Goal: Information Seeking & Learning: Understand process/instructions

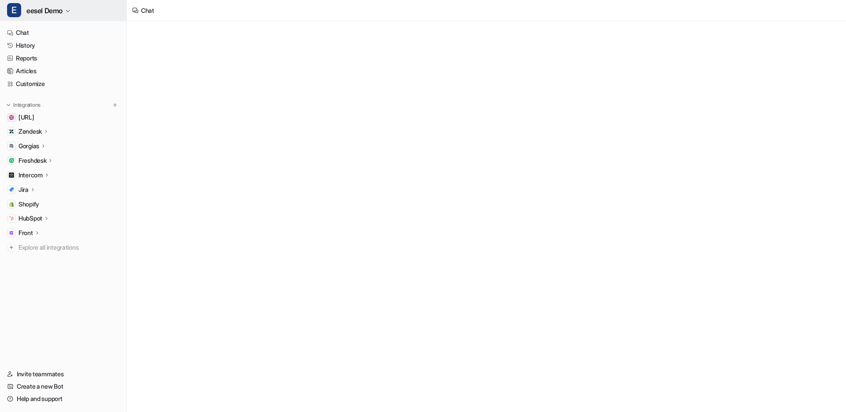
click at [40, 8] on span "eesel Demo" at bounding box center [44, 10] width 36 height 12
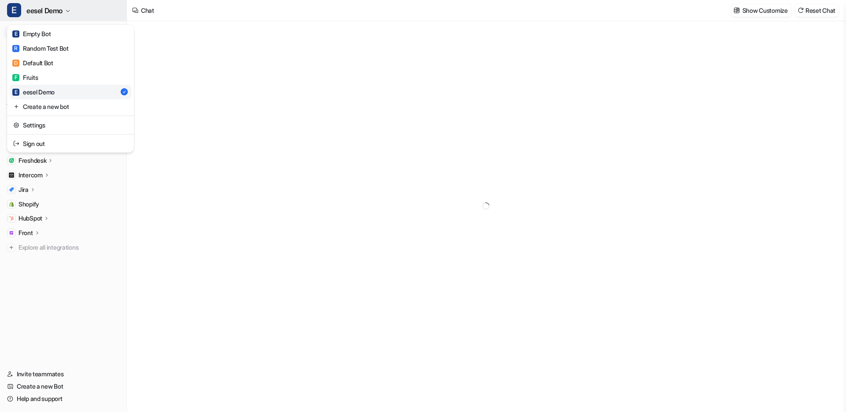
click at [47, 7] on span "eesel Demo" at bounding box center [44, 10] width 36 height 12
type textarea "**********"
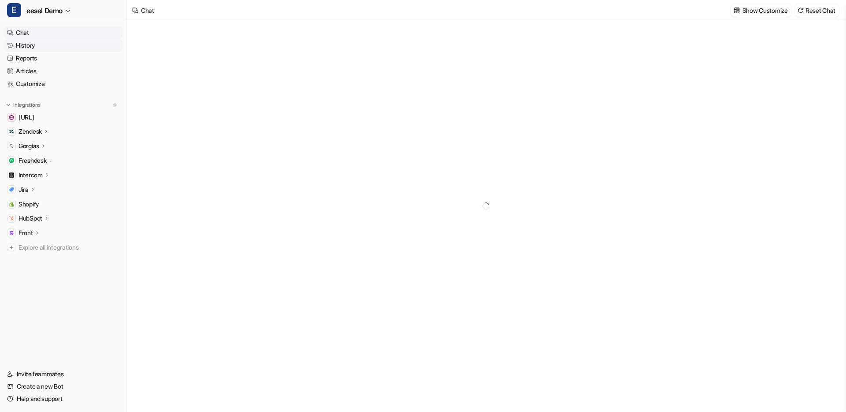
click at [33, 41] on link "History" at bounding box center [63, 45] width 119 height 12
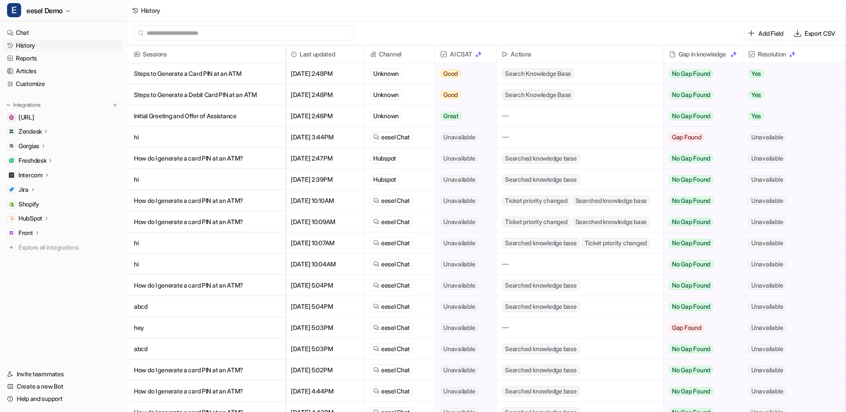
click at [249, 73] on p "Steps to Generate a Card PIN at an ATM" at bounding box center [206, 73] width 144 height 21
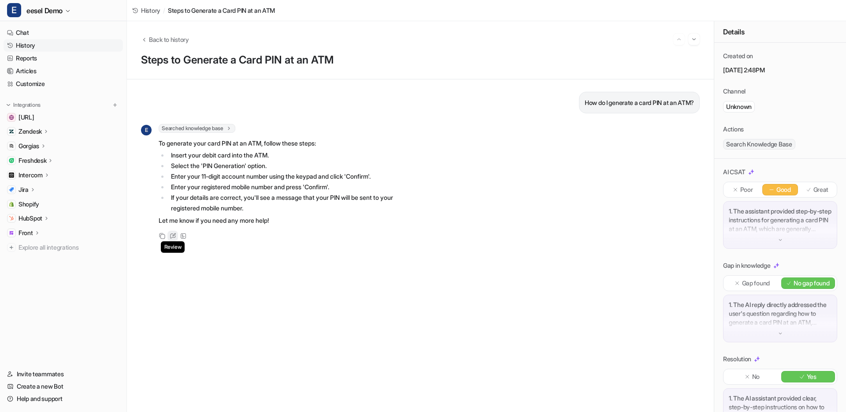
click at [173, 236] on icon at bounding box center [173, 236] width 7 height 6
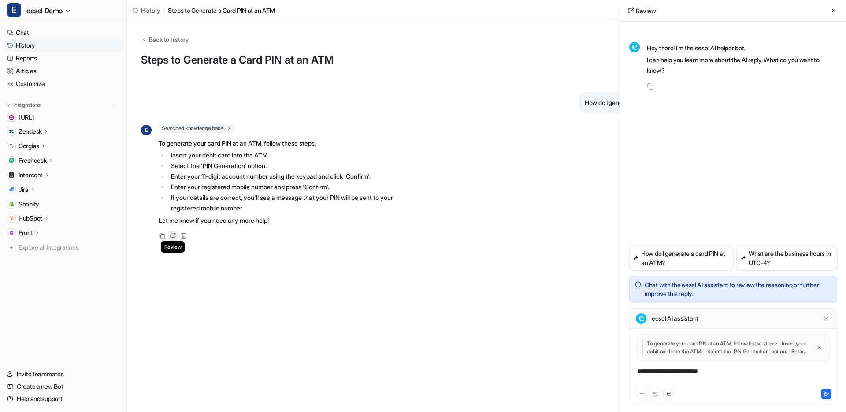
click at [173, 236] on icon at bounding box center [173, 236] width 7 height 6
click at [172, 234] on icon at bounding box center [172, 236] width 5 height 5
click at [184, 234] on icon at bounding box center [183, 236] width 6 height 6
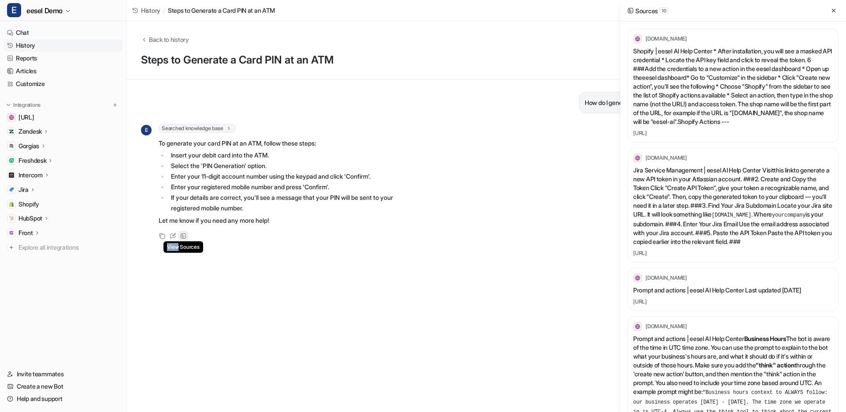
click at [184, 234] on icon at bounding box center [183, 236] width 6 height 6
click at [235, 227] on div "E Searched knowledge base search_queries : [ "generate card PIN at ATM" ] To ge…" at bounding box center [278, 182] width 275 height 117
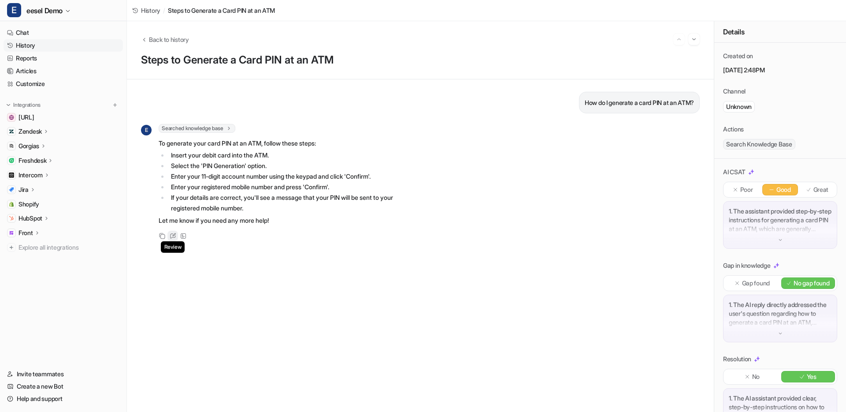
click at [172, 234] on icon at bounding box center [173, 236] width 7 height 6
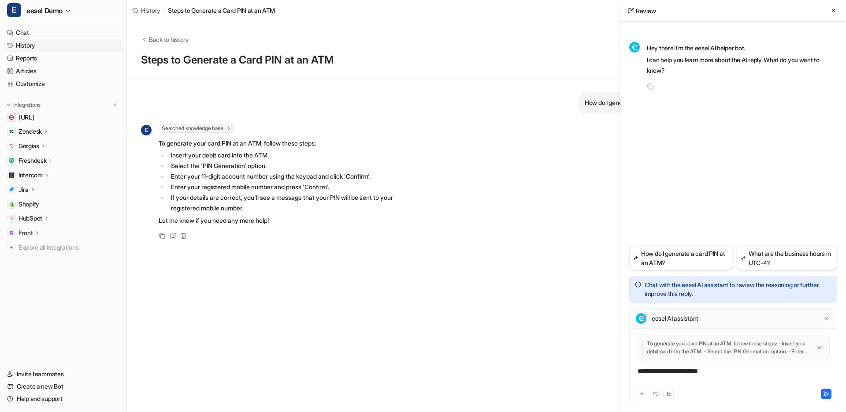
click at [230, 229] on div "E Searched knowledge base search_queries : [ "generate card PIN at ATM" ] To ge…" at bounding box center [278, 182] width 275 height 117
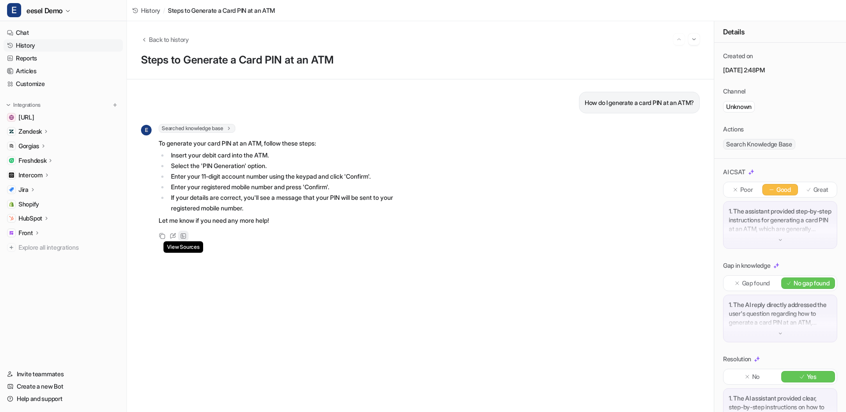
click at [184, 234] on icon at bounding box center [183, 236] width 6 height 6
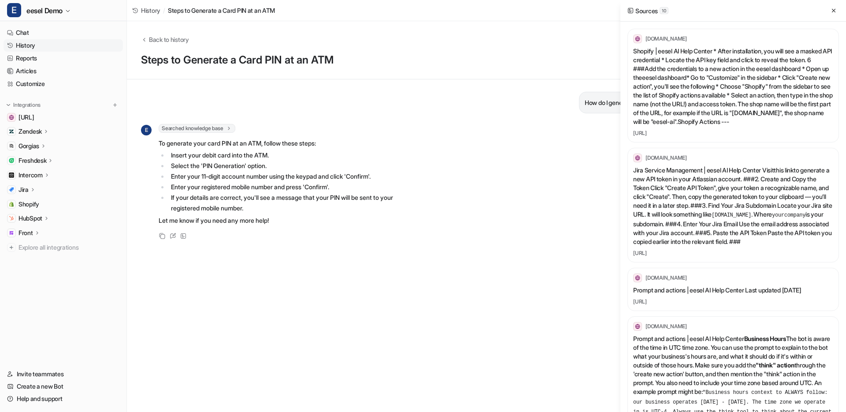
click at [258, 238] on div "Copy Review View Sources" at bounding box center [278, 236] width 275 height 11
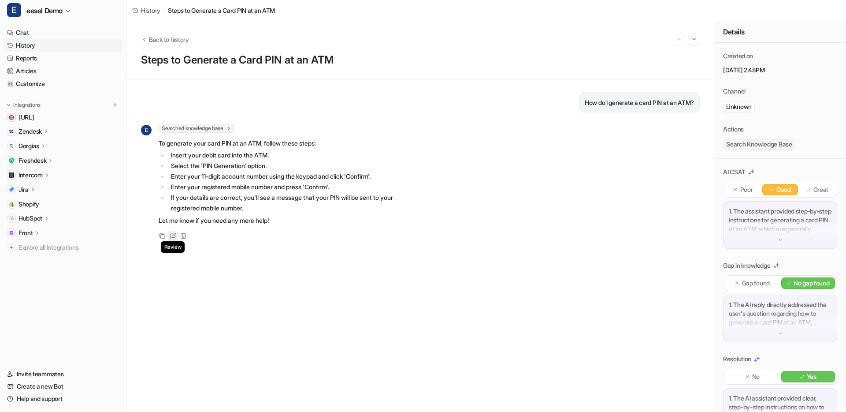
click at [173, 235] on icon at bounding box center [173, 236] width 7 height 6
click at [199, 235] on div "Copy Review View Sources" at bounding box center [278, 236] width 275 height 11
click at [193, 235] on div "Copy Review View Sources" at bounding box center [278, 236] width 275 height 11
click at [186, 235] on div "View Sources" at bounding box center [183, 236] width 11 height 11
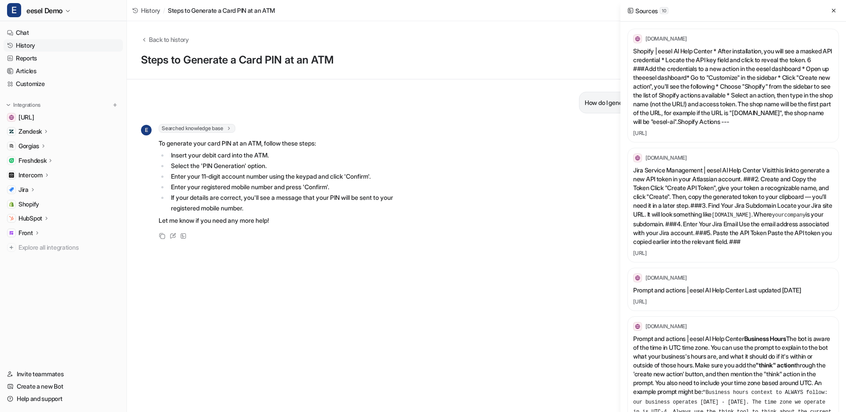
click at [209, 234] on div "Copy Review View Sources" at bounding box center [278, 236] width 275 height 11
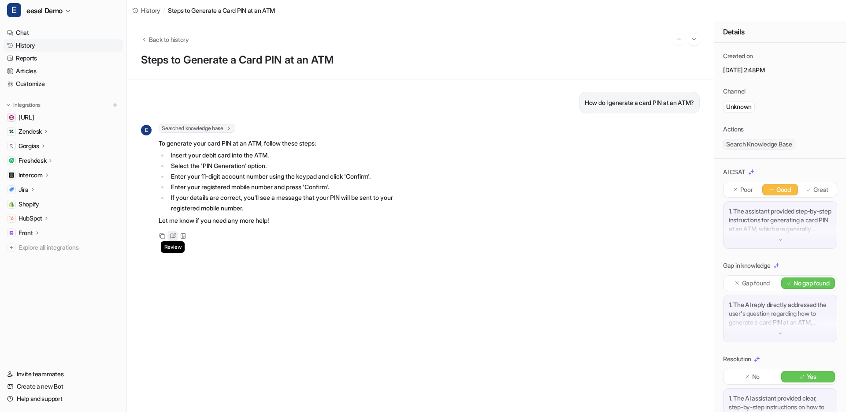
click at [172, 234] on icon at bounding box center [173, 236] width 7 height 6
click at [249, 249] on div "How do I generate a card PIN at an ATM? E Searched knowledge base search_querie…" at bounding box center [420, 246] width 559 height 308
